Goal: Use online tool/utility: Use online tool/utility

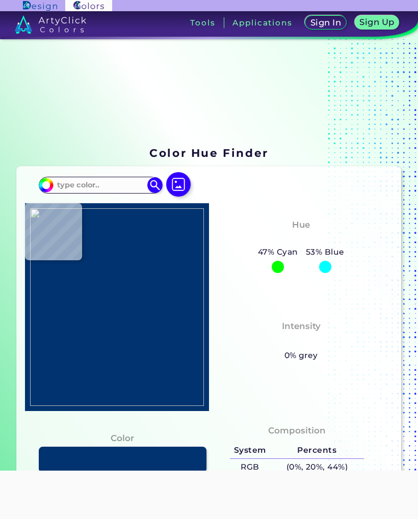
scroll to position [-9, 0]
type input "#c7625d"
type input "#C7625D"
type input "#c77064"
type input "#C77064"
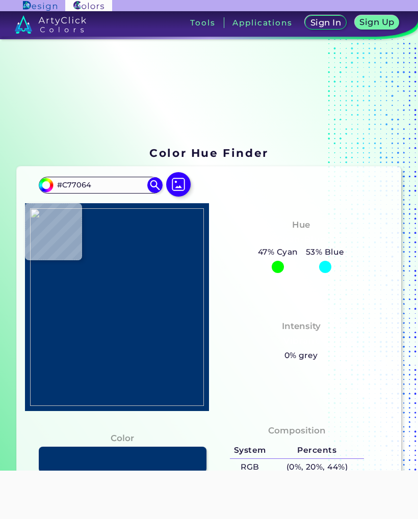
scroll to position [0, 0]
type input "#c7705e"
type input "#C7705E"
type input "#ce776d"
type input "#CE776D"
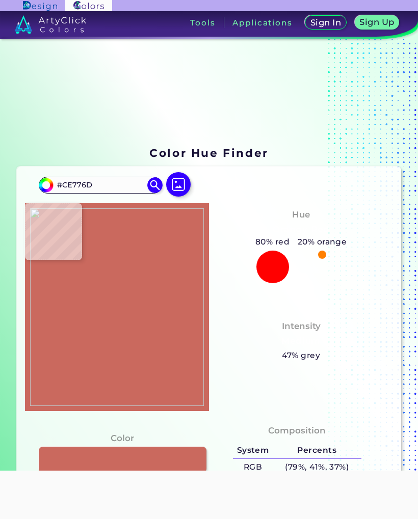
type input "#ca695e"
type input "#CA695E"
type input "#c1685b"
type input "#C1685B"
type input "#c5665f"
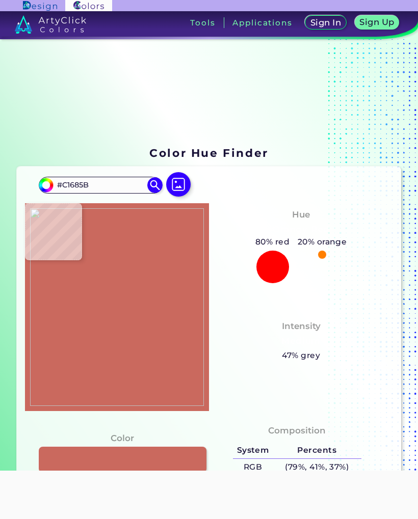
type input "#C5665F"
type input "#c96660"
type input "#C96660"
type input "#c66a60"
type input "#C66A60"
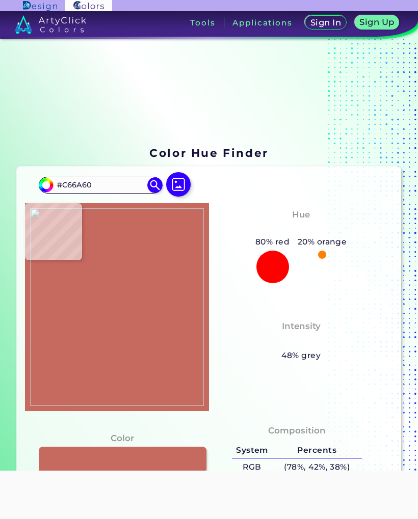
type input "#c36d5e"
type input "#C36D5E"
type input "#c67162"
type input "#C67162"
type input "#c87467"
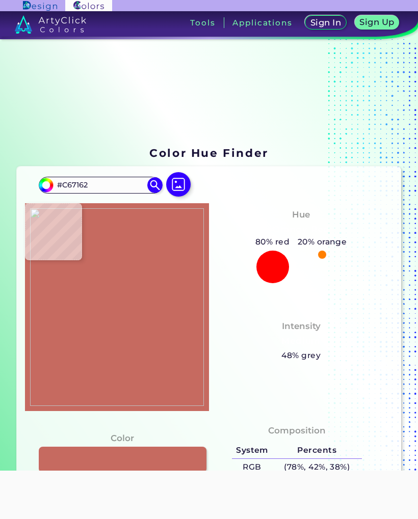
type input "#C87467"
type input "#c57366"
type input "#C57366"
type input "#c8786b"
type input "#C8786B"
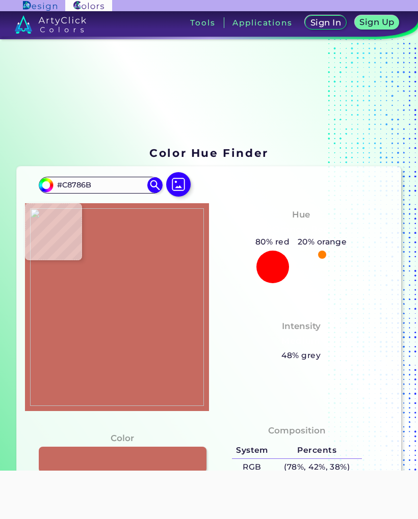
type input "#c87f70"
type input "#C87F70"
type input "#c47c6e"
type input "#C47C6E"
type input "#c27d6e"
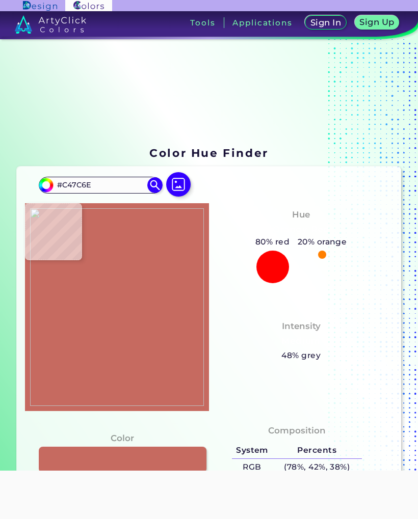
type input "#C27D6E"
type input "#c57f71"
type input "#C57F71"
type input "#c98475"
type input "#C98475"
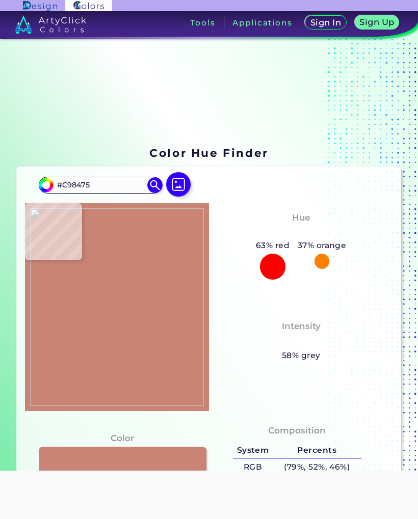
type input "#c98675"
type input "#C98675"
type input "#c68674"
type input "#C68674"
type input "#c58673"
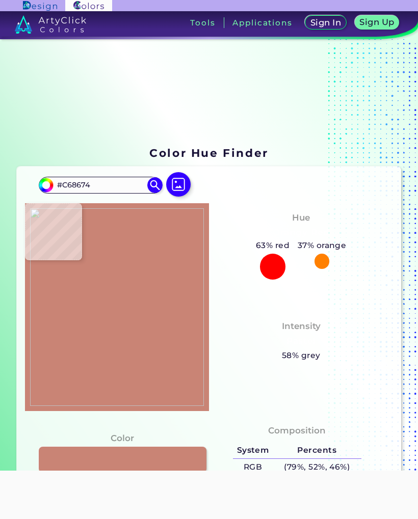
type input "#C58673"
type input "#c78772"
type input "#C78772"
type input "#c88974"
type input "#C88974"
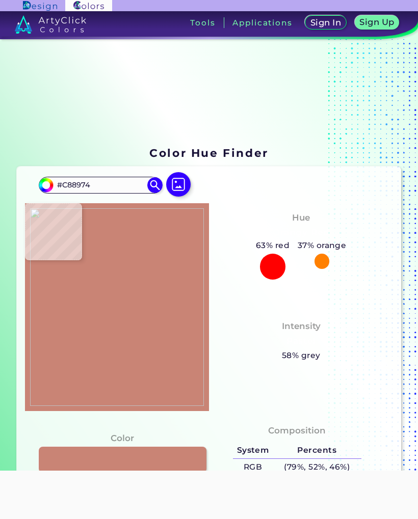
type input "#b09372"
type input "#B09372"
type input "#283800"
type input "#224200"
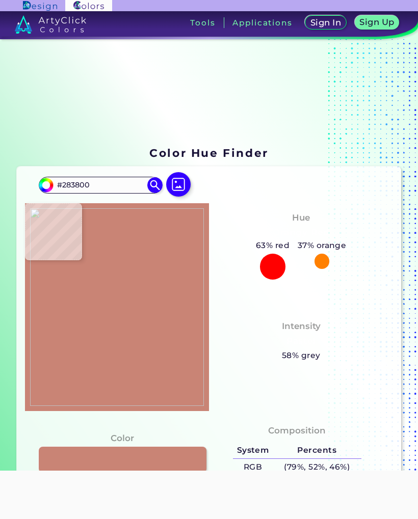
type input "#224200"
type input "#294700"
type input "#314b00"
type input "#314B00"
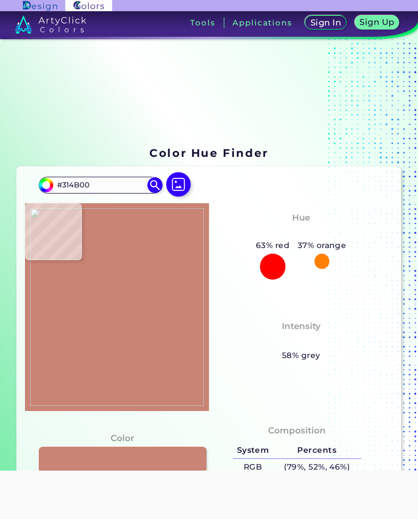
type input "#3b5400"
type input "#3B5400"
type input "#475e02"
type input "#475E02"
type input "#3d5400"
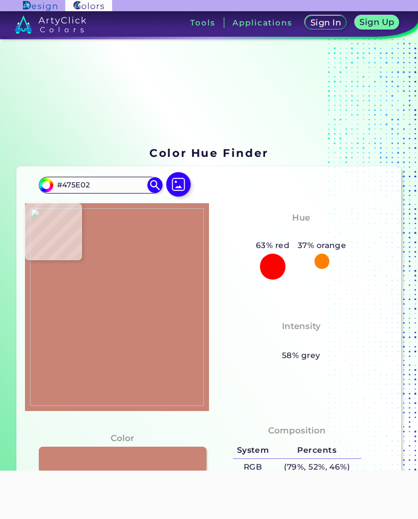
type input "#3D5400"
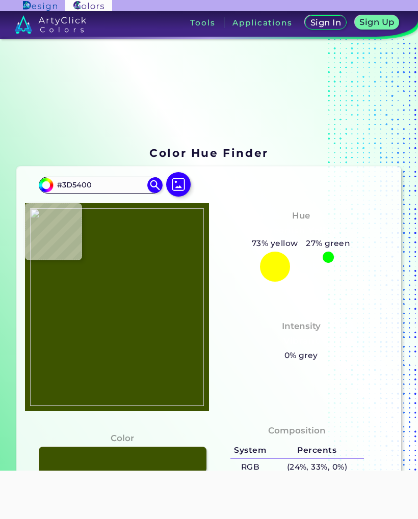
type input "#3e5503"
type input "#3E5503"
type input "#394e01"
type input "#394E01"
type input "#43590a"
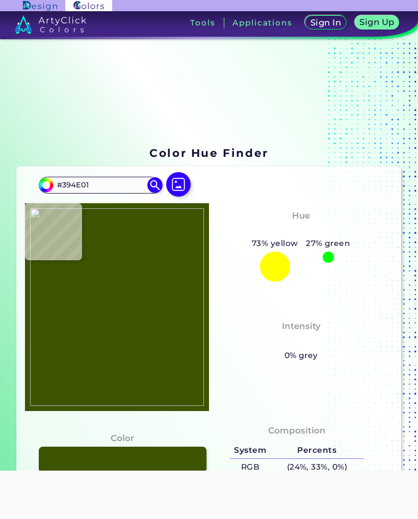
type input "#43590A"
type input "#43540a"
type input "#43540A"
type input "#404809"
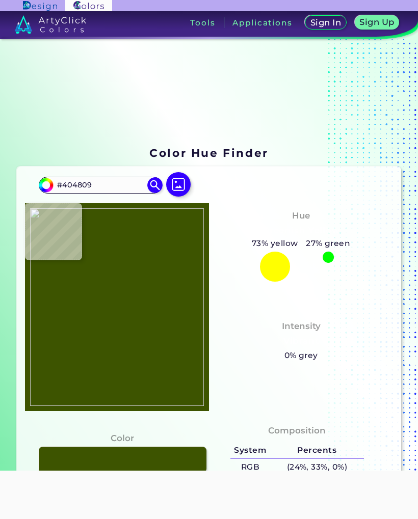
type input "#505a0d"
type input "#505A0D"
type input "#576407"
type input "#5c6c00"
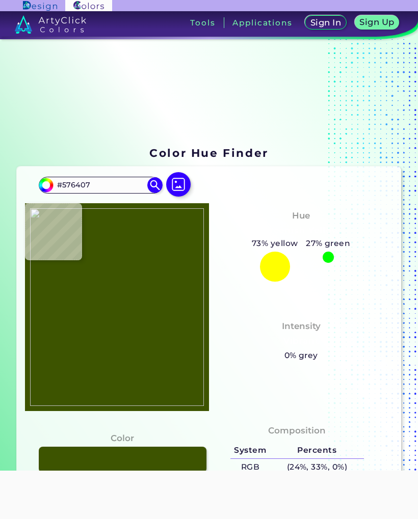
type input "#5C6C00"
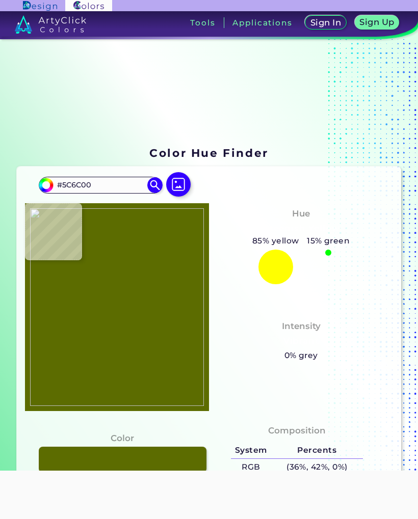
type input "#687900"
type input "#7b8b12"
type input "#7B8B12"
type input "#717e18"
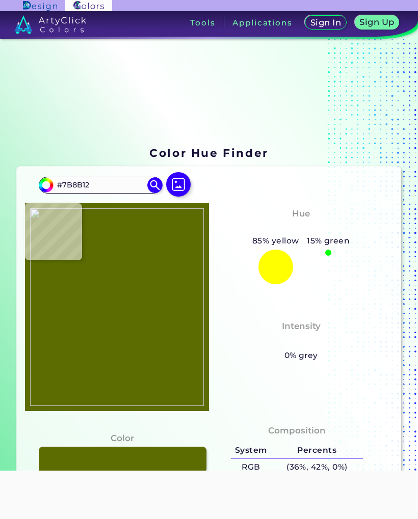
type input "#717E18"
type input "#373f04"
type input "#373F04"
type input "#161a00"
type input "#161A00"
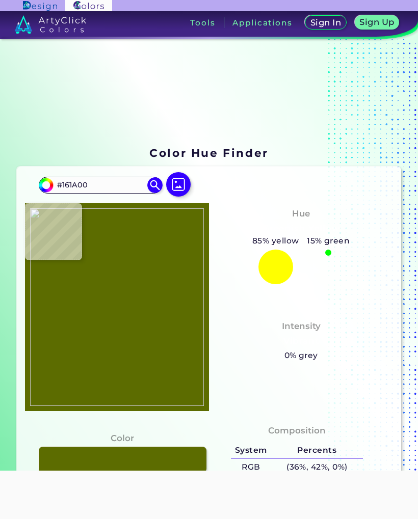
type input "#111200"
type input "#121100"
type input "#302016"
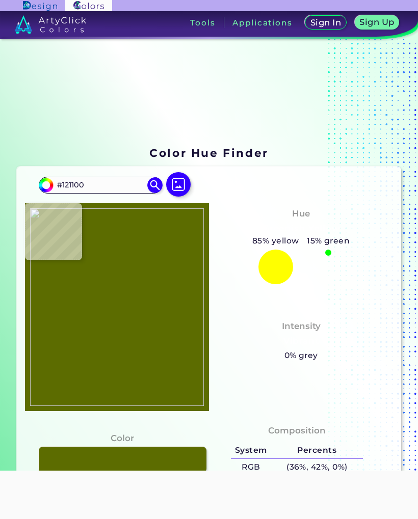
type input "#302016"
type input "#ad9387"
type input "#AD9387"
type input "#bd9f88"
type input "#BD9F88"
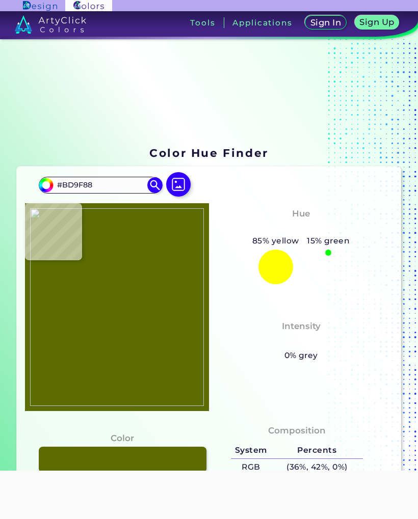
type input "#bb9f7d"
type input "#BB9F7D"
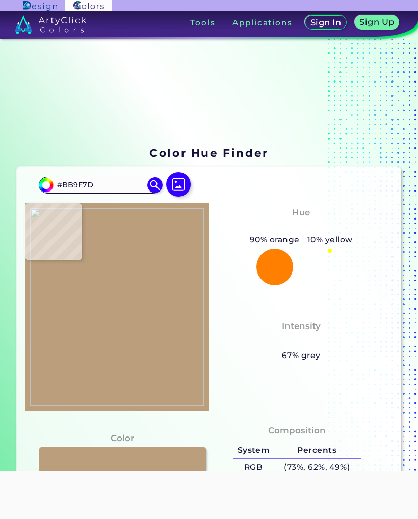
type input "#c0aa7f"
type input "#C0AA7F"
type input "#c2af84"
type input "#C2AF84"
type input "#c0b18a"
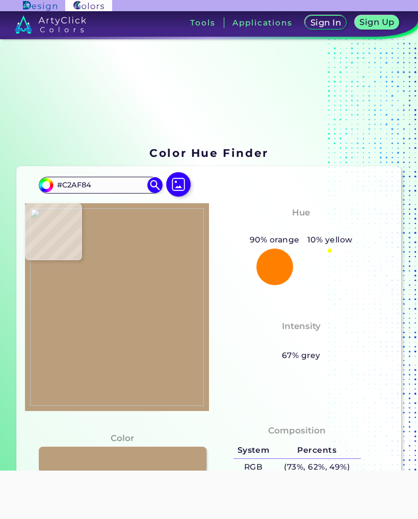
type input "#C0B18A"
type input "#bfb28a"
type input "#BFB28A"
type input "#bfb387"
type input "#BFB387"
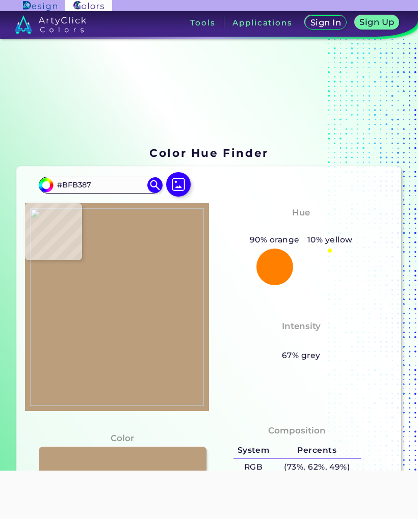
type input "#bdb07e"
type input "#BDB07E"
type input "#bca874"
type input "#BCA874"
type input "#bc9f6e"
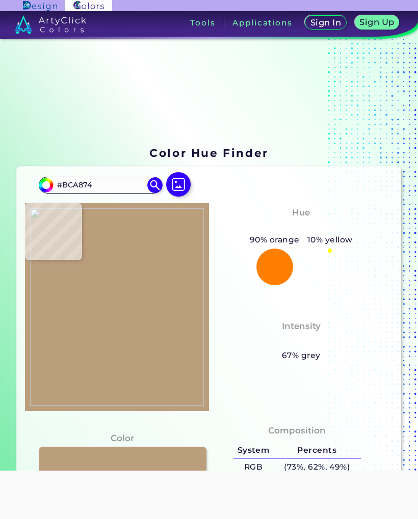
type input "#BC9F6E"
type input "#bf9c6f"
type input "#BF9C6F"
type input "#bd956c"
type input "#BD956C"
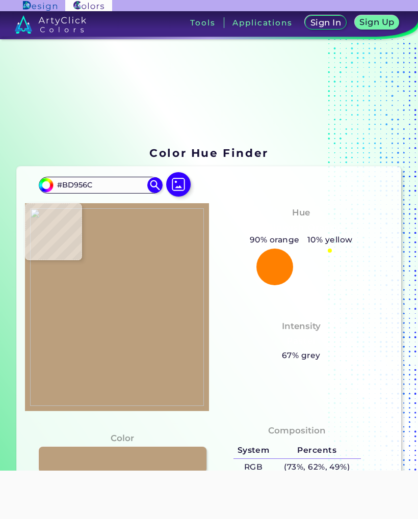
type input "#c1916c"
type input "#C1916C"
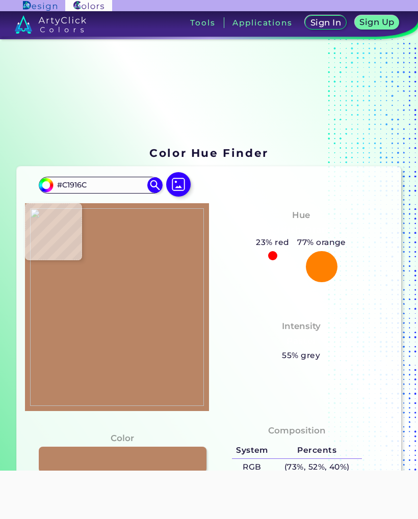
type input "#b98565"
type input "#B98565"
type input "#c08165"
type input "#C08165"
type input "#c78a70"
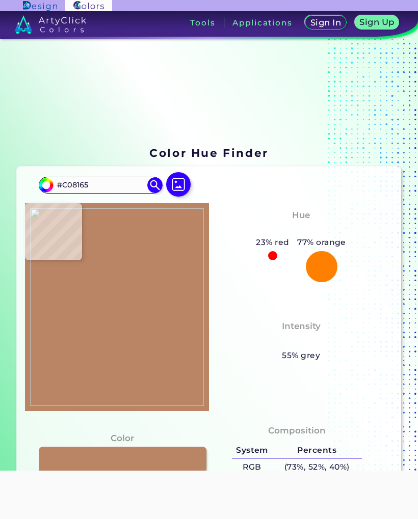
type input "#C78A70"
type input "#dd9d86"
type input "#DD9D86"
type input "#e2b49a"
type input "#E2B49A"
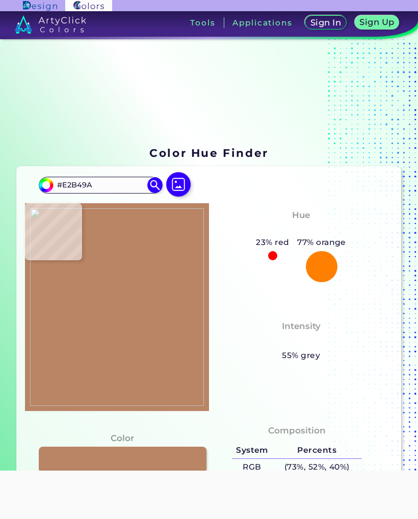
type input "#d4aa94"
type input "#D4AA94"
type input "#b18b76"
type input "#B18B76"
type input "#c79889"
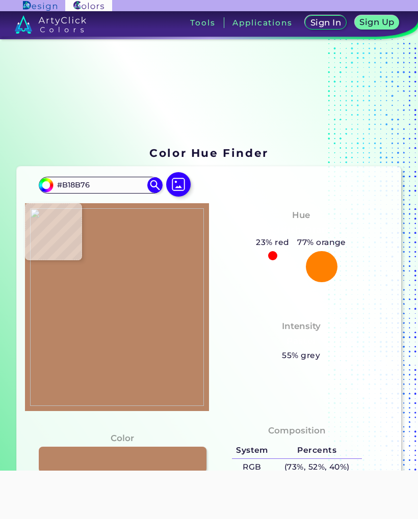
type input "#C79889"
type input "#c29887"
type input "#C29887"
type input "#be8975"
type input "#BE8975"
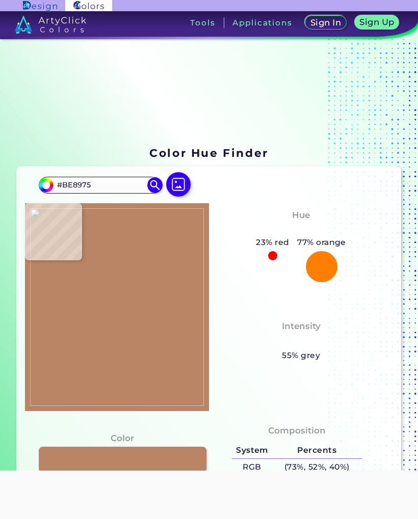
type input "#bf8b70"
type input "#BF8B70"
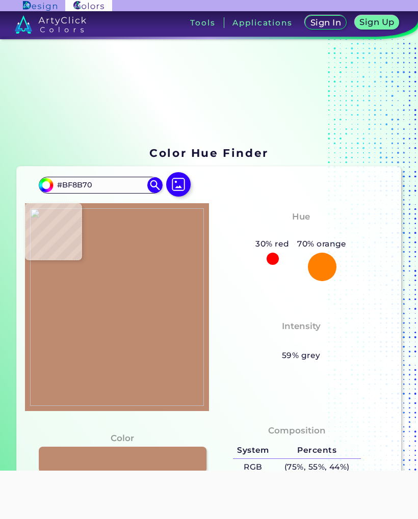
type input "#c38066"
type input "#C38066"
type input "#c58068"
type input "#C58068"
type input "#c8806b"
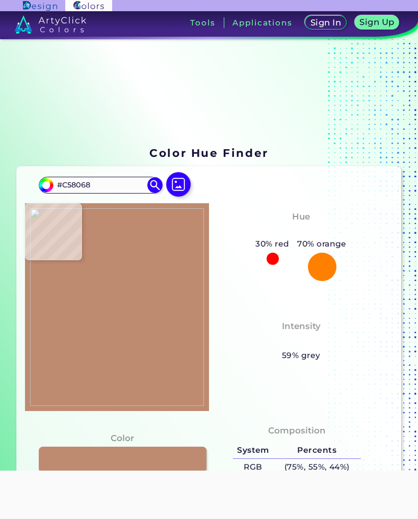
type input "#C8806B"
type input "#d28072"
type input "#D28072"
type input "#ce776d"
type input "#CE776D"
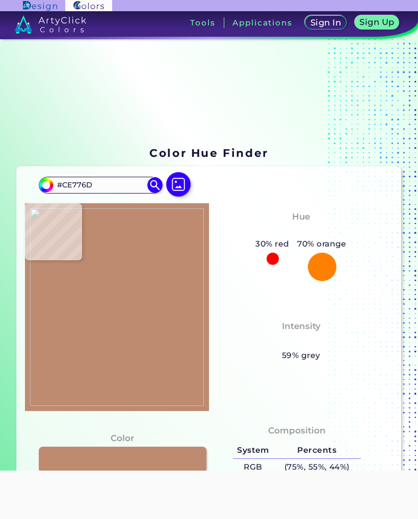
type input "#c86e64"
type input "#C86E64"
type input "#be554e"
type input "#BE554E"
type input "#b44b43"
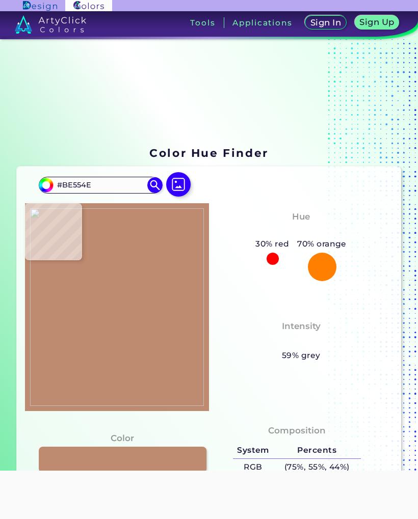
type input "#B44B43"
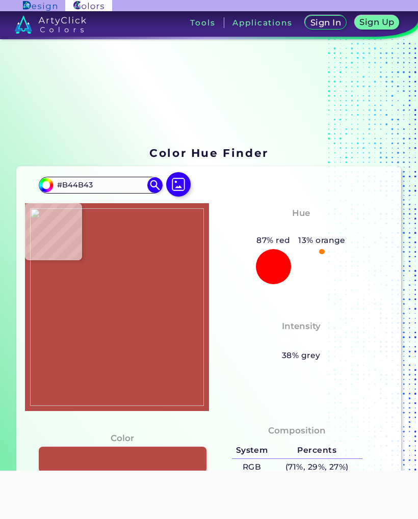
type input "#b54b44"
type input "#B54B44"
type input "#c0544c"
type input "#C0544C"
type input "#c15148"
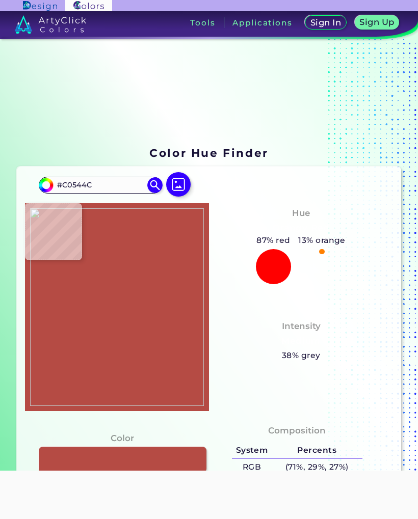
type input "#C15148"
type input "#b73e36"
type input "#B73E36"
type input "#b3322a"
type input "#B3322A"
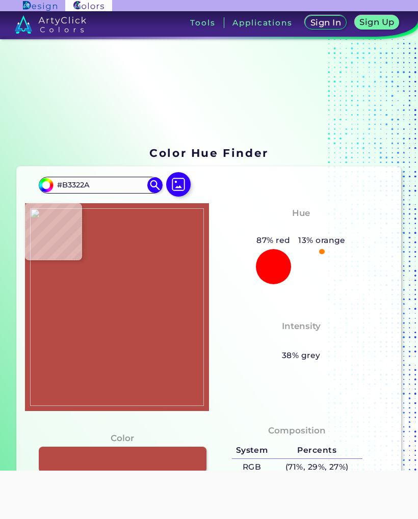
type input "#b12a23"
type input "#B12A23"
type input "#bd2d2f"
type input "#BD2D2F"
type input "#ae4e32"
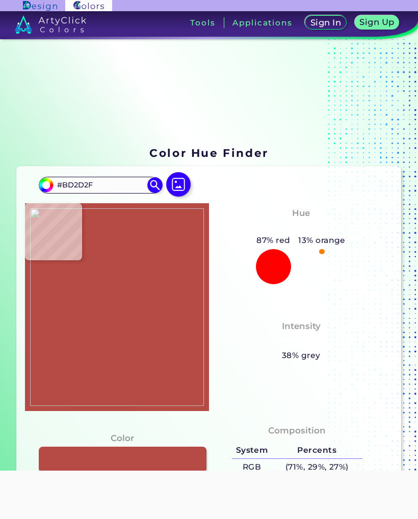
type input "#AE4E32"
type input "#ab6231"
type input "#AB6231"
type input "#8d6315"
type input "#8D6315"
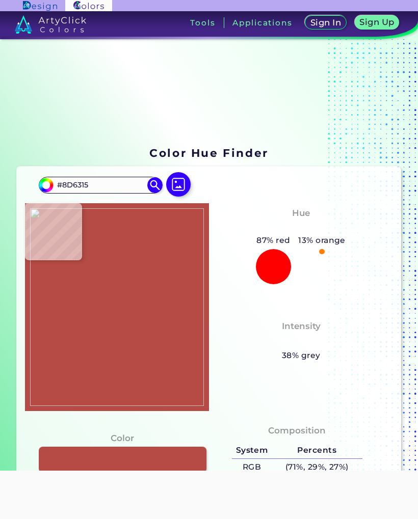
type input "#8f7211"
type input "#8F7211"
type input "#928114"
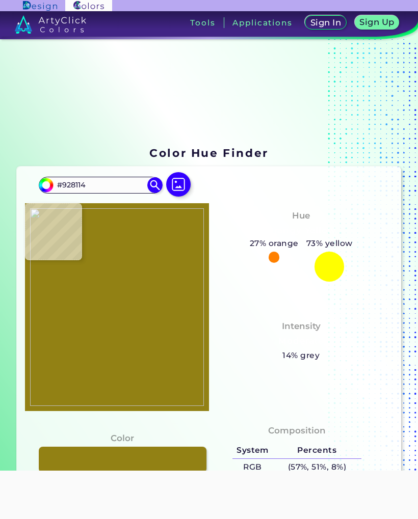
type input "#83710c"
type input "#83710C"
type input "#6c5800"
type input "#6C5800"
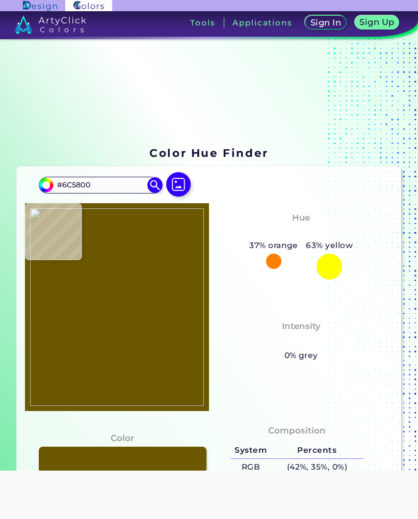
type input "#6e5500"
type input "#6E5500"
type input "#7c5a01"
type input "#7C5A01"
type input "#795500"
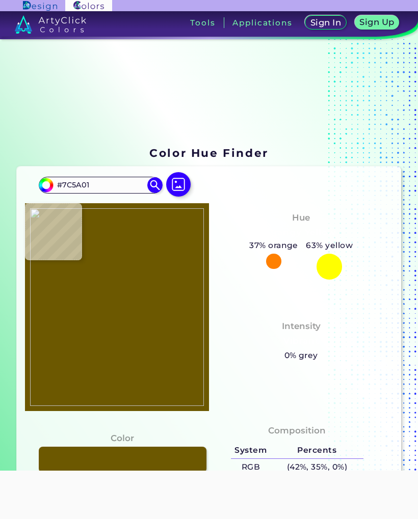
type input "#795500"
type input "#7c5801"
type input "#7C5801"
type input "#795200"
